Goal: Find specific page/section: Find specific page/section

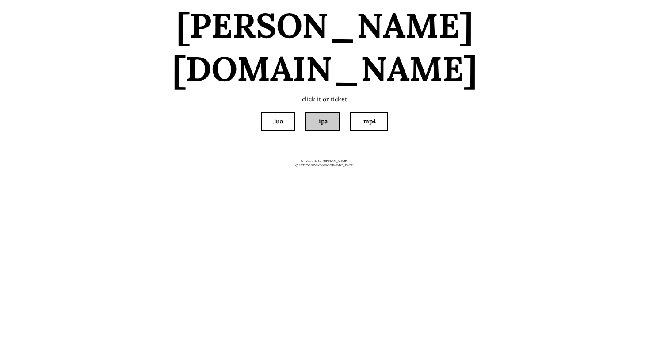
click at [325, 113] on link ".ipa" at bounding box center [323, 121] width 32 height 17
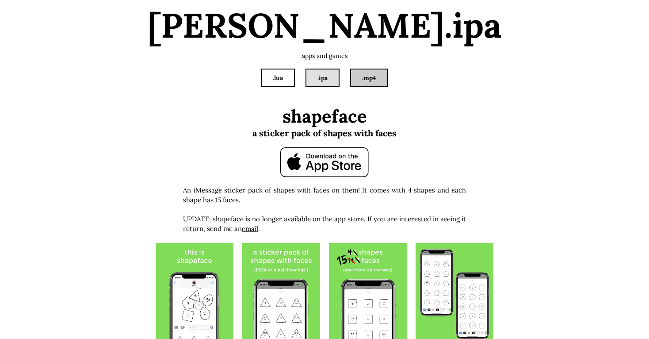
click at [383, 73] on link ".mp4" at bounding box center [369, 77] width 36 height 17
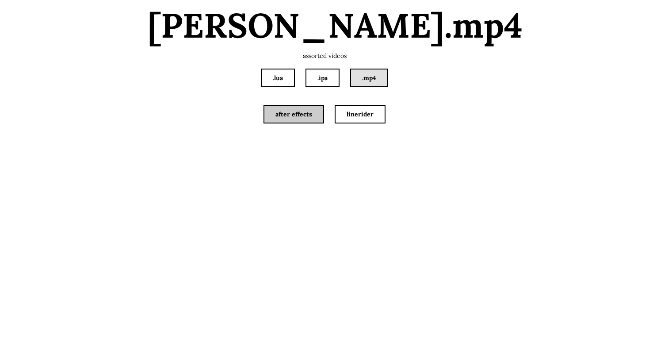
click at [311, 114] on link "after effects" at bounding box center [294, 114] width 59 height 17
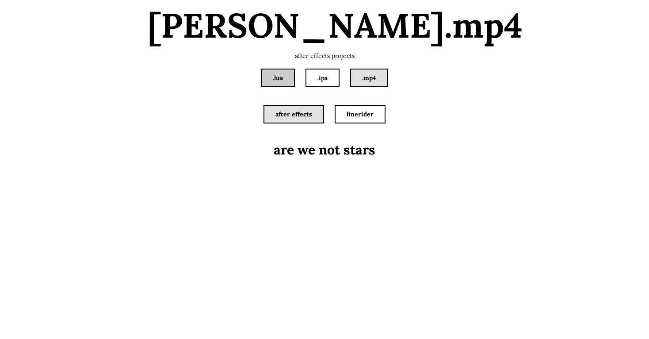
click at [280, 76] on link ".lua" at bounding box center [278, 77] width 32 height 17
